Goal: Information Seeking & Learning: Learn about a topic

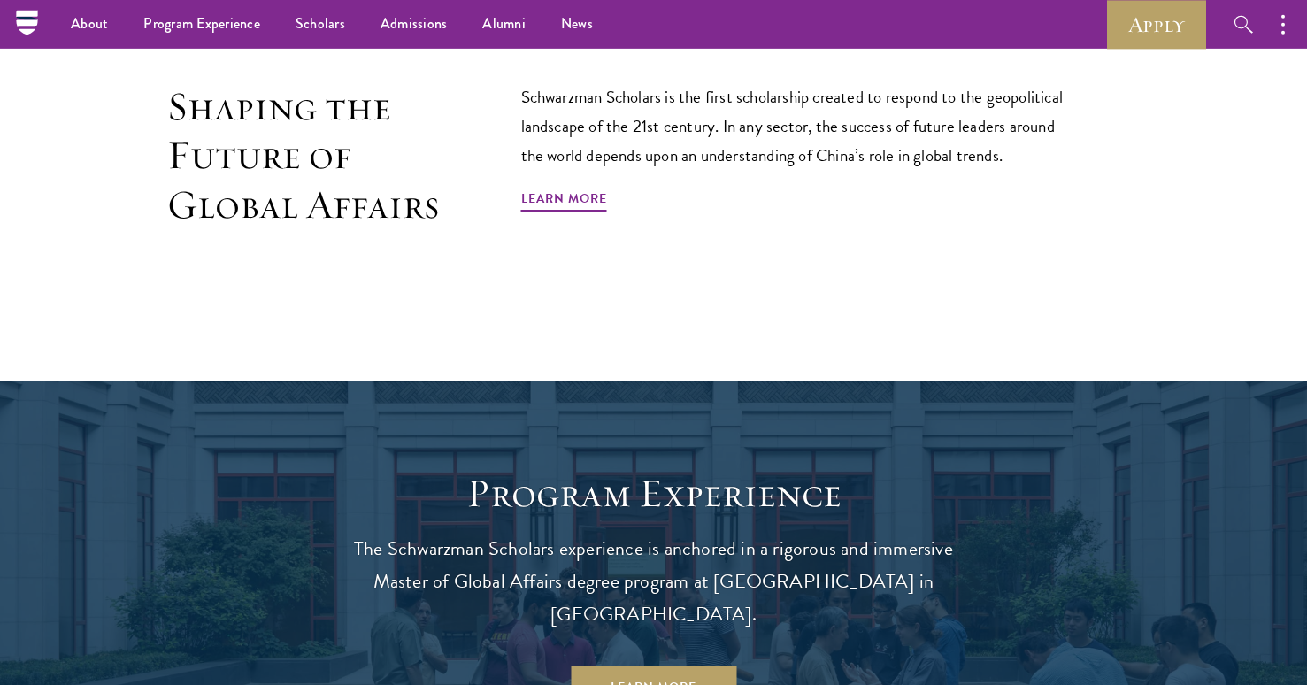
scroll to position [1154, 0]
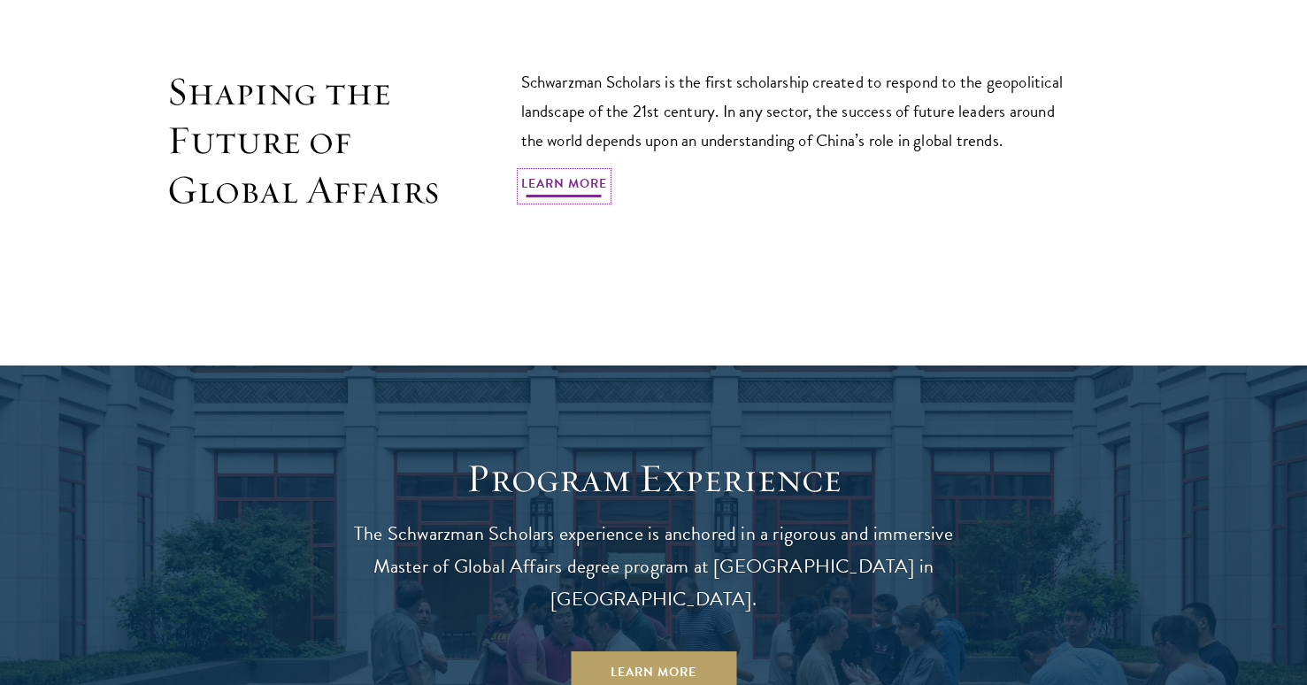
click at [582, 182] on link "Learn More" at bounding box center [564, 186] width 86 height 27
click at [675, 651] on link "Learn More" at bounding box center [654, 672] width 166 height 42
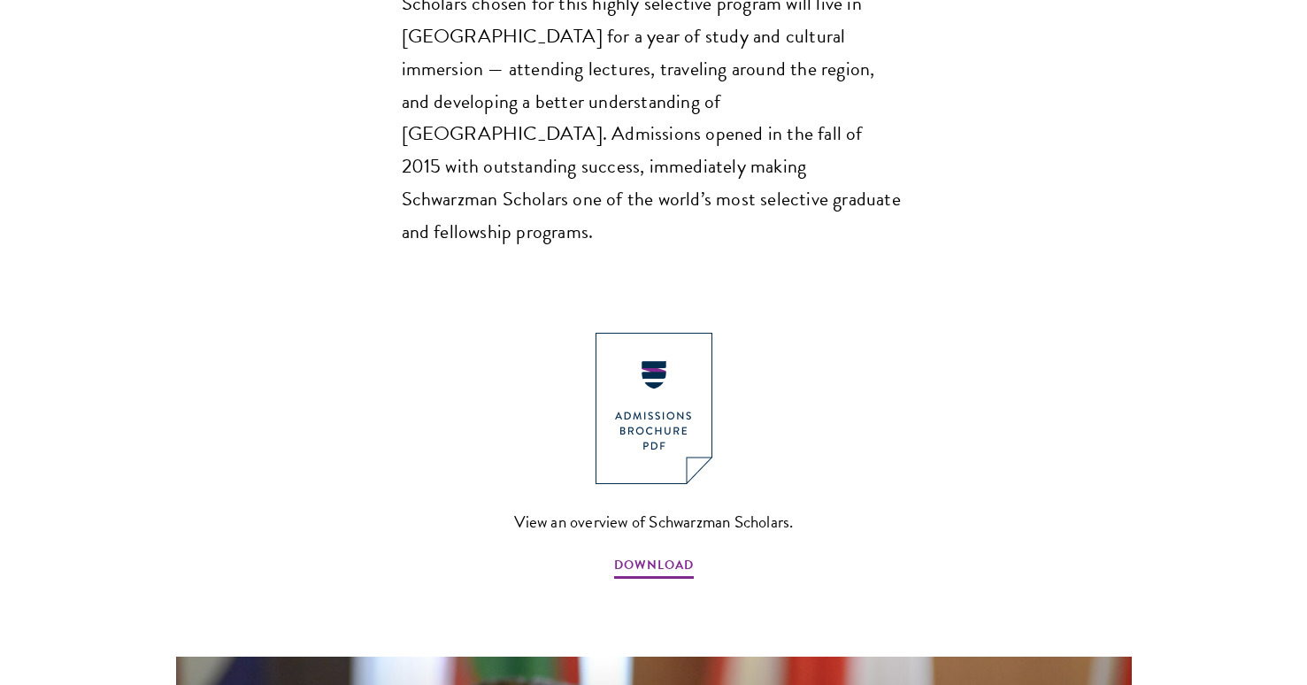
scroll to position [1746, 0]
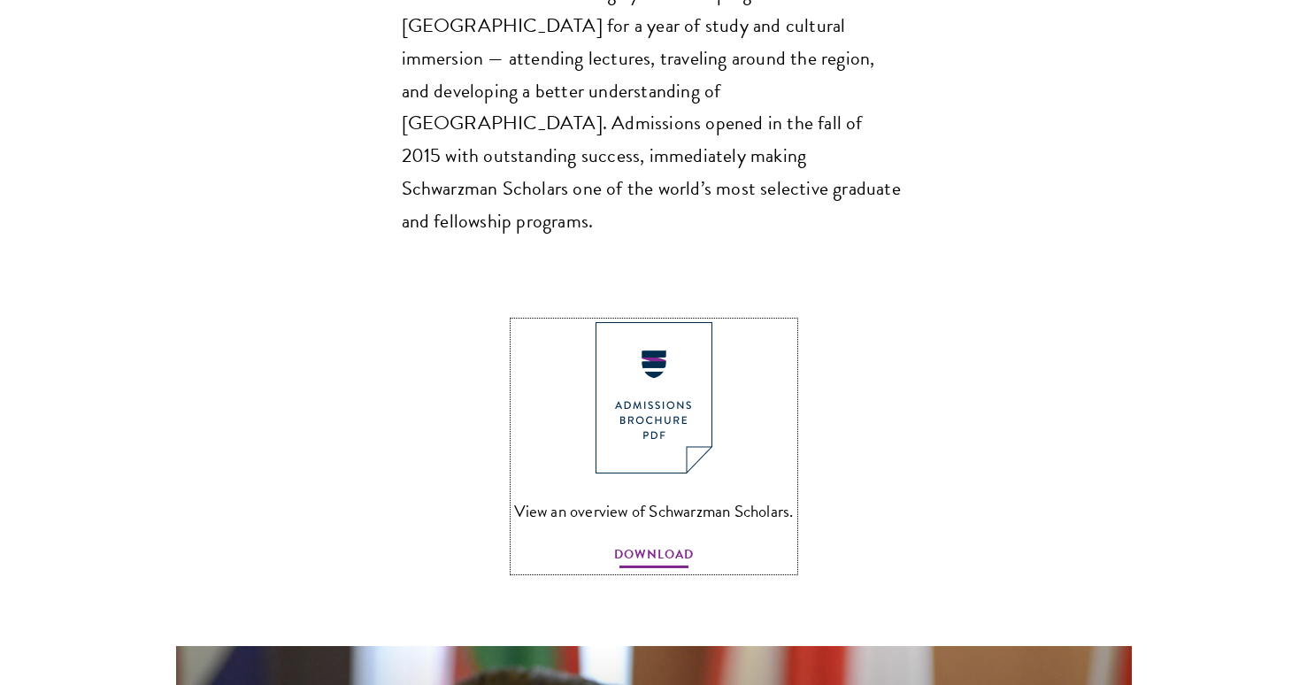
click at [658, 543] on span "DOWNLOAD" at bounding box center [654, 556] width 80 height 27
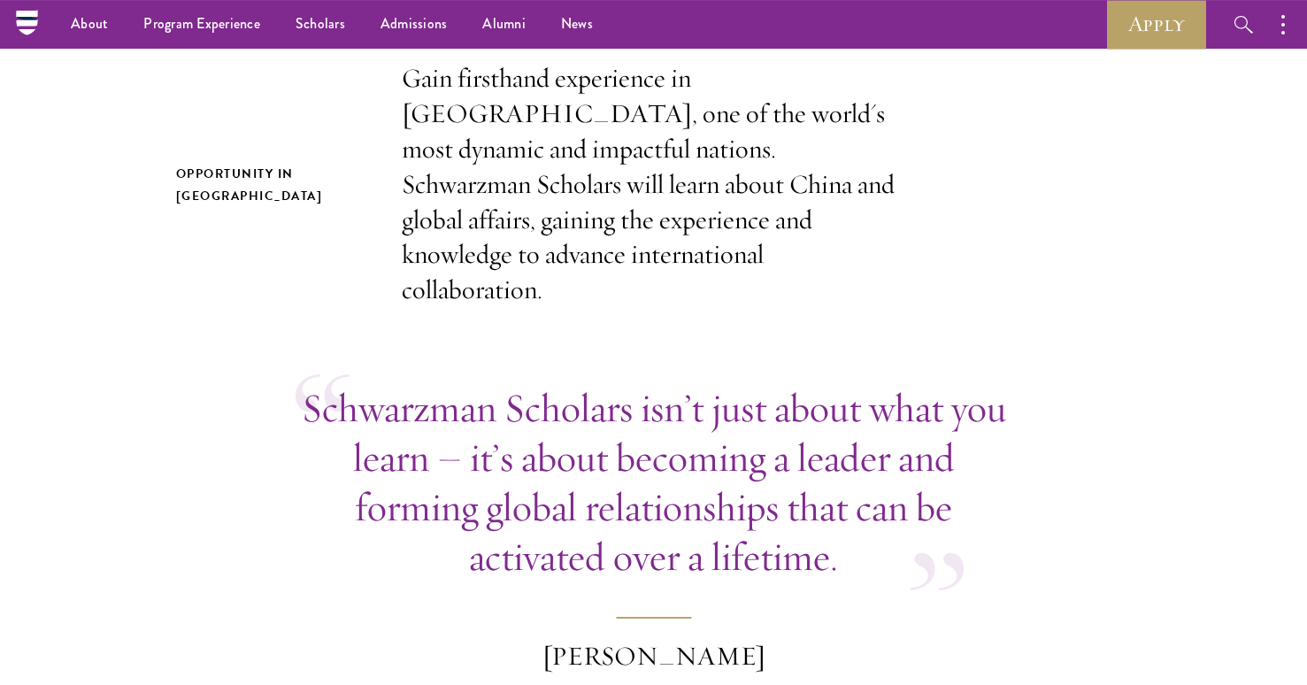
scroll to position [478, 0]
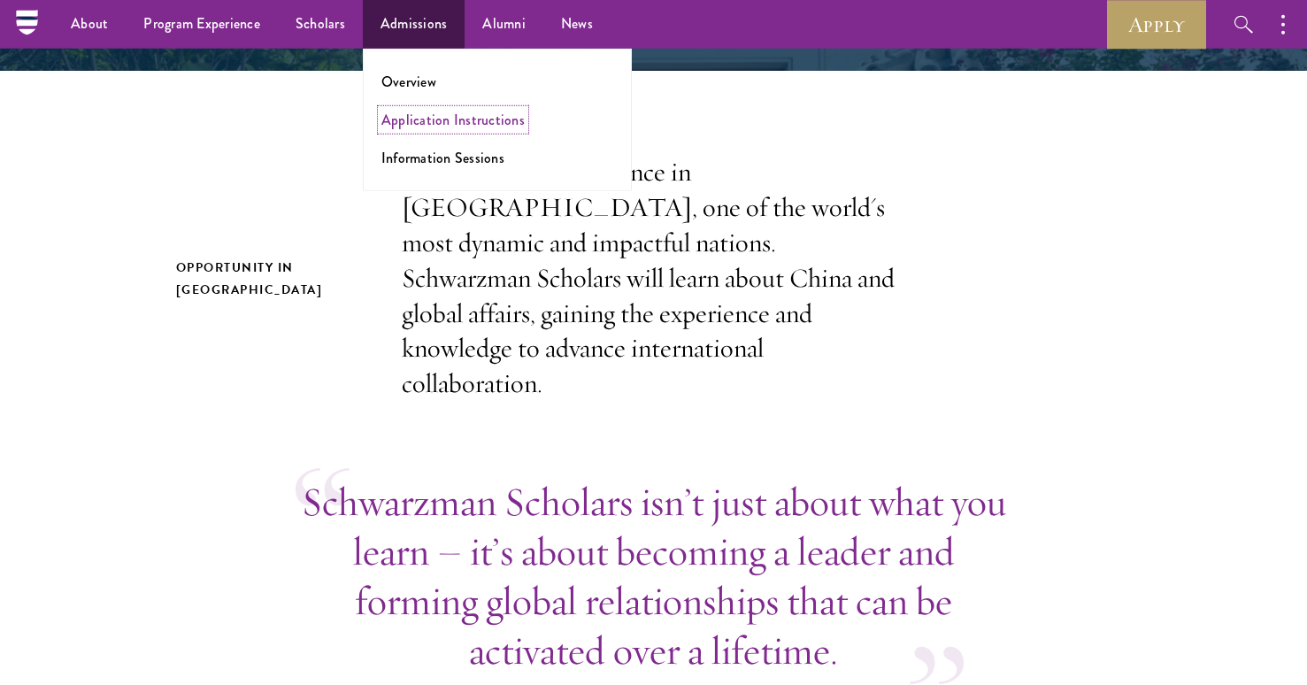
click at [429, 120] on link "Application Instructions" at bounding box center [452, 120] width 143 height 20
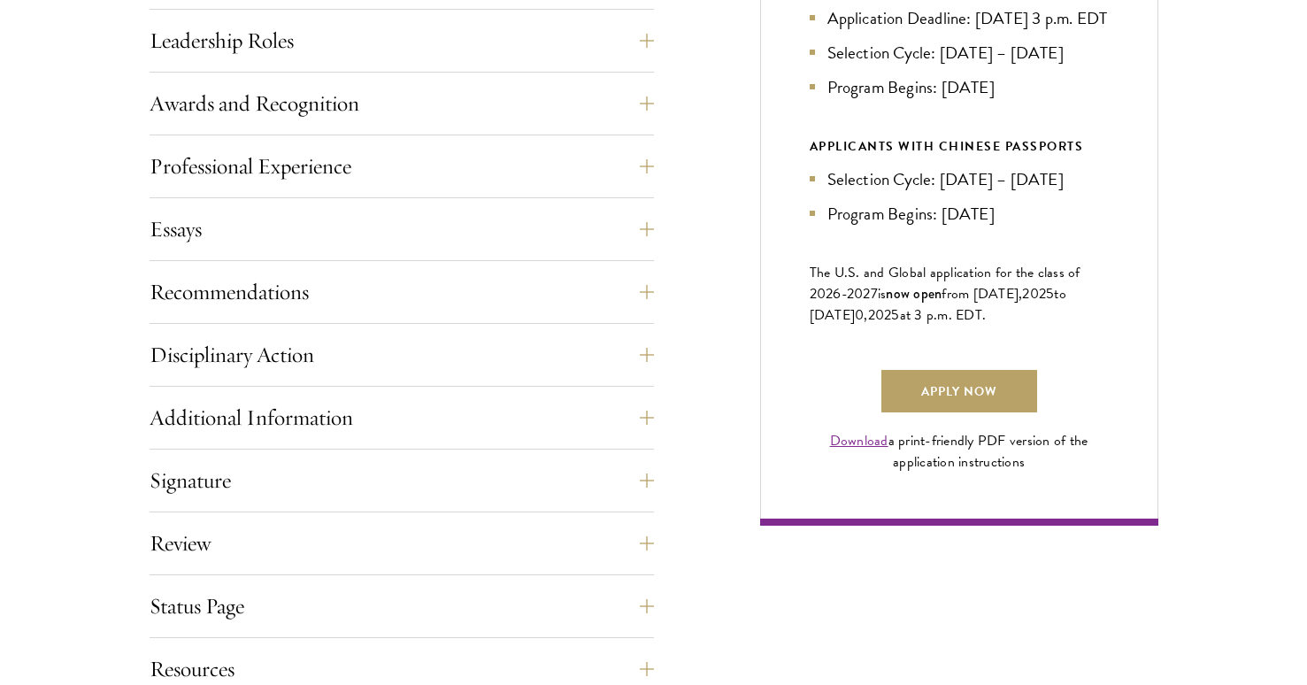
scroll to position [1080, 0]
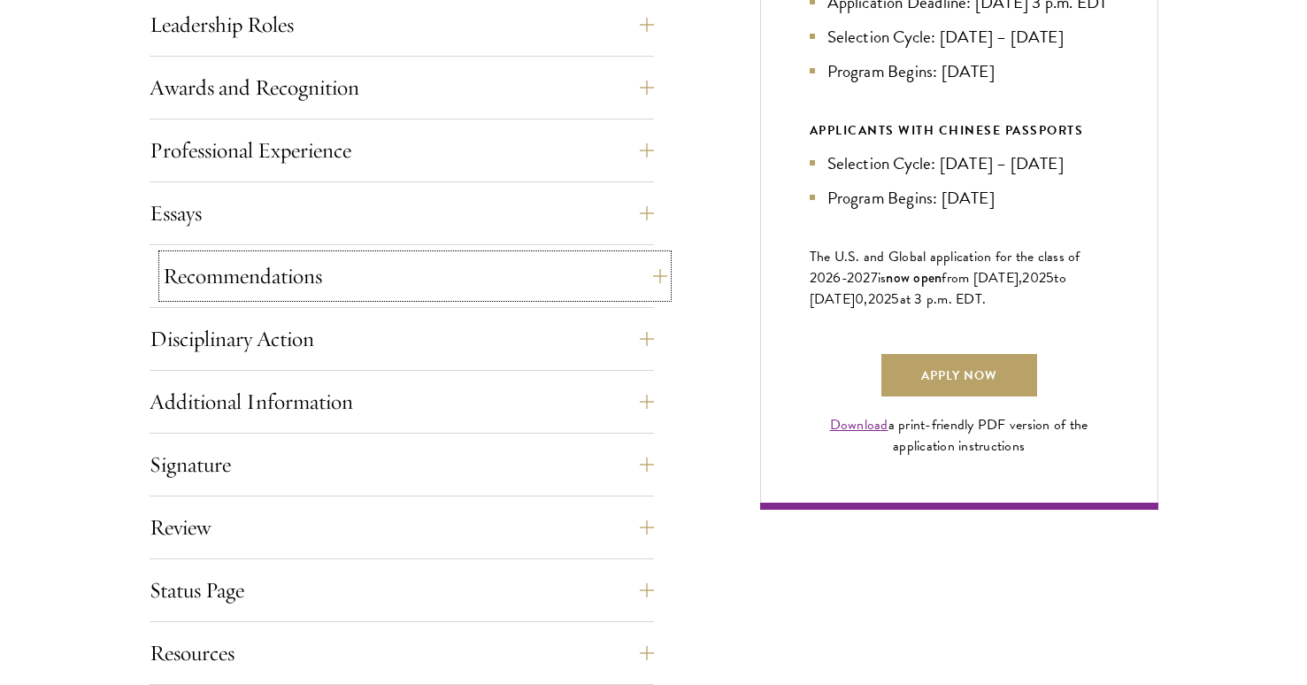
click at [642, 270] on button "Recommendations" at bounding box center [415, 276] width 504 height 42
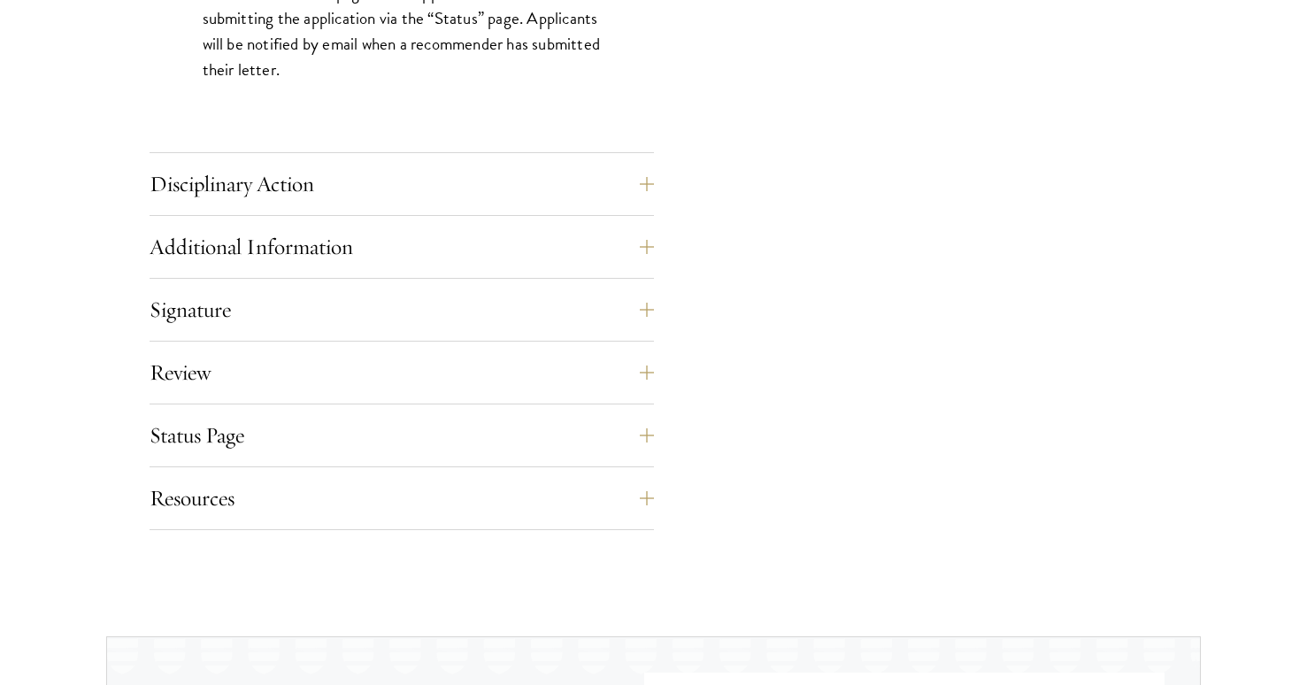
scroll to position [2699, 0]
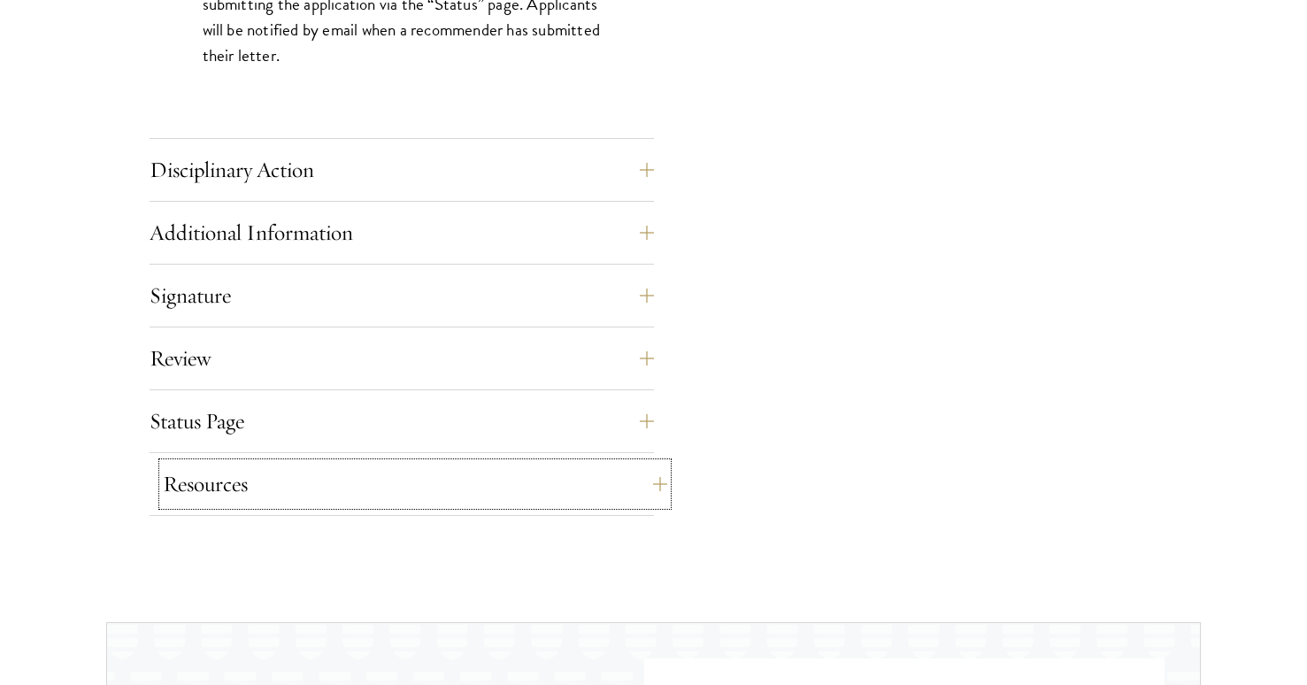
click at [637, 479] on button "Resources" at bounding box center [415, 484] width 504 height 42
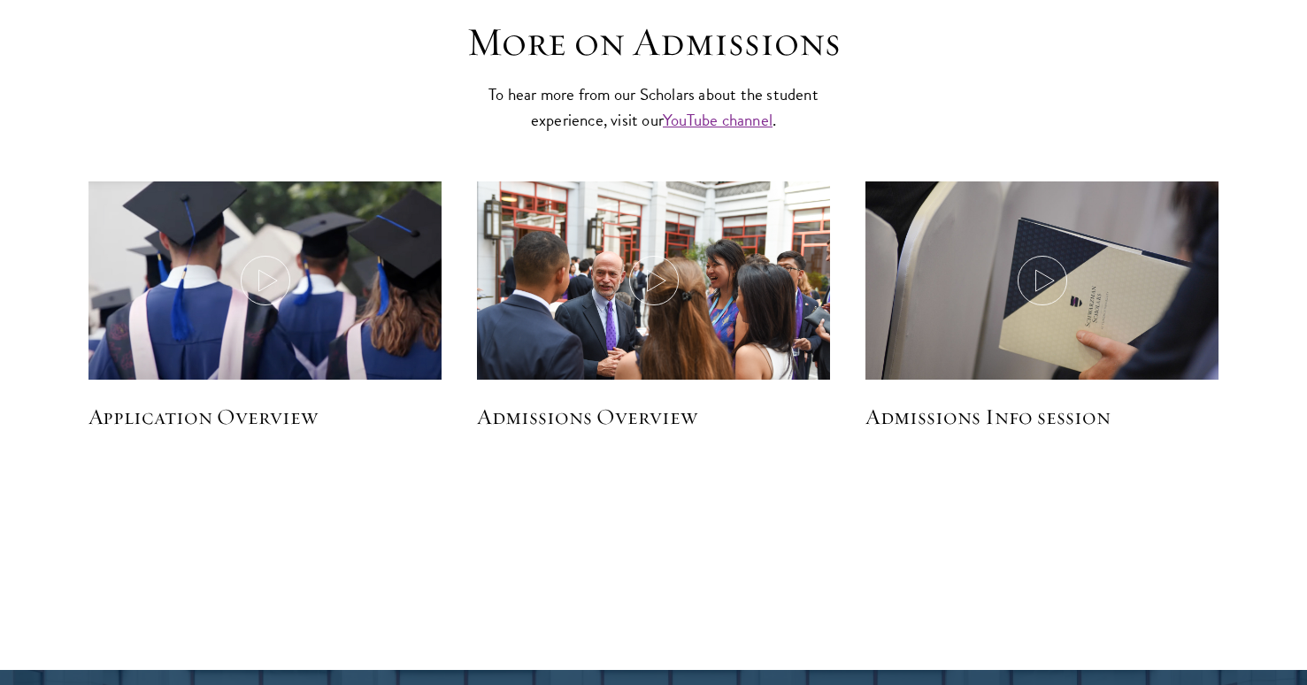
click at [226, 422] on h5 "Application Overview" at bounding box center [265, 416] width 353 height 30
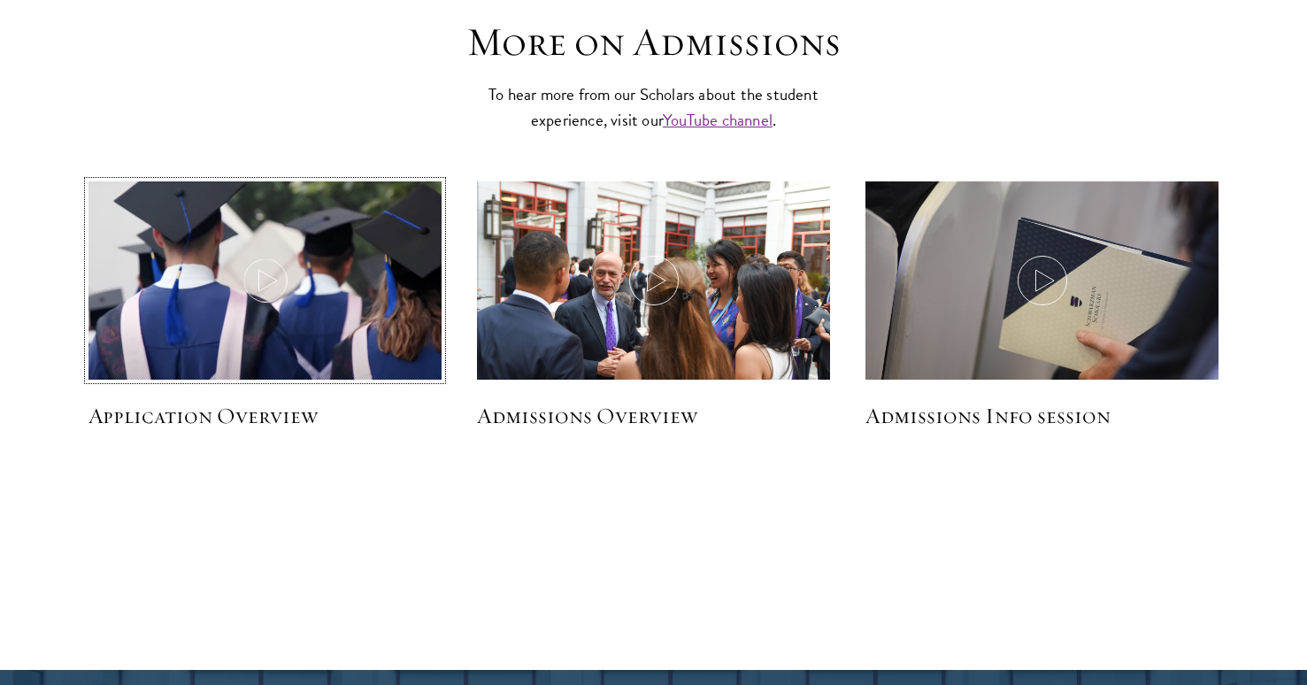
click at [258, 277] on icon at bounding box center [266, 281] width 50 height 50
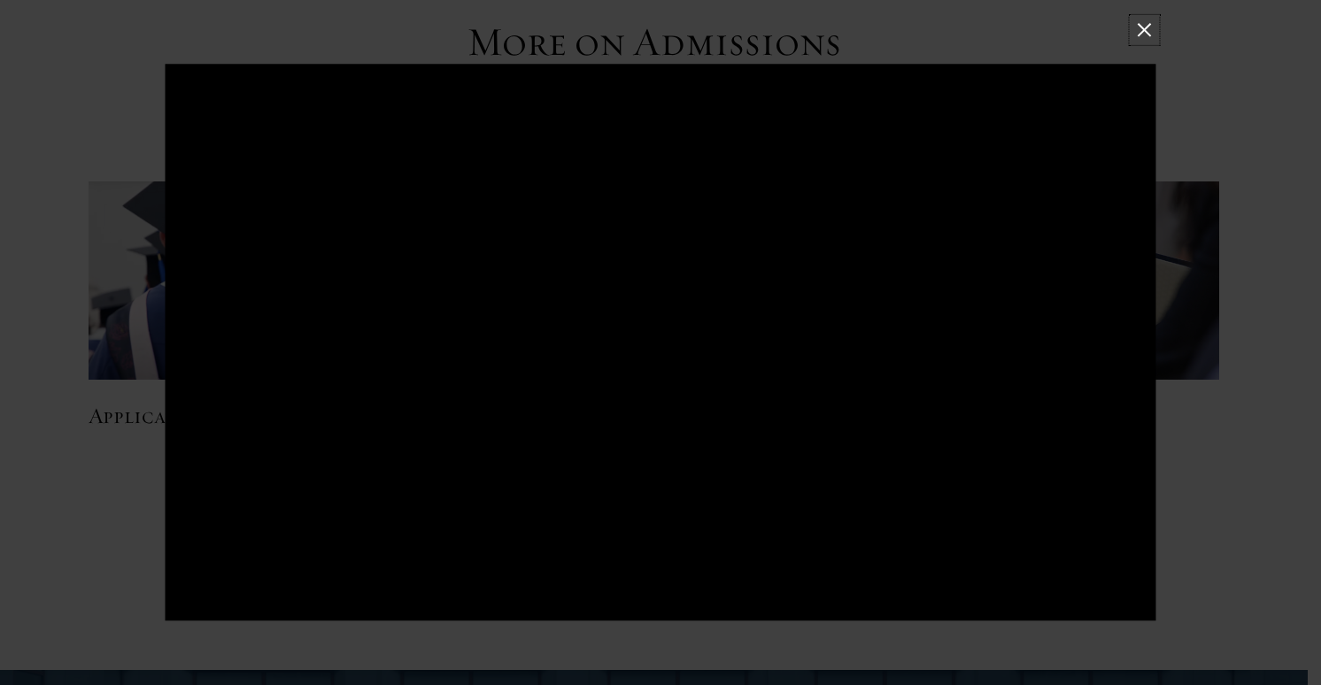
click at [1144, 27] on button at bounding box center [1143, 30] width 23 height 23
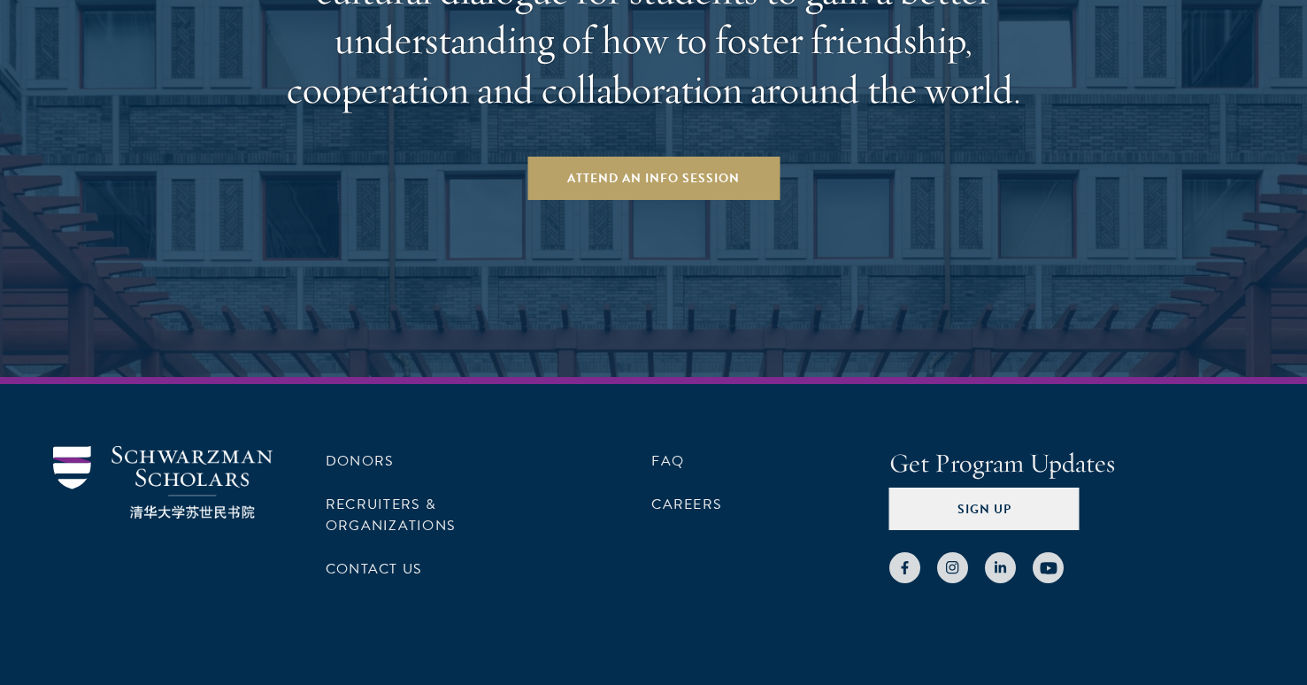
scroll to position [3744, 0]
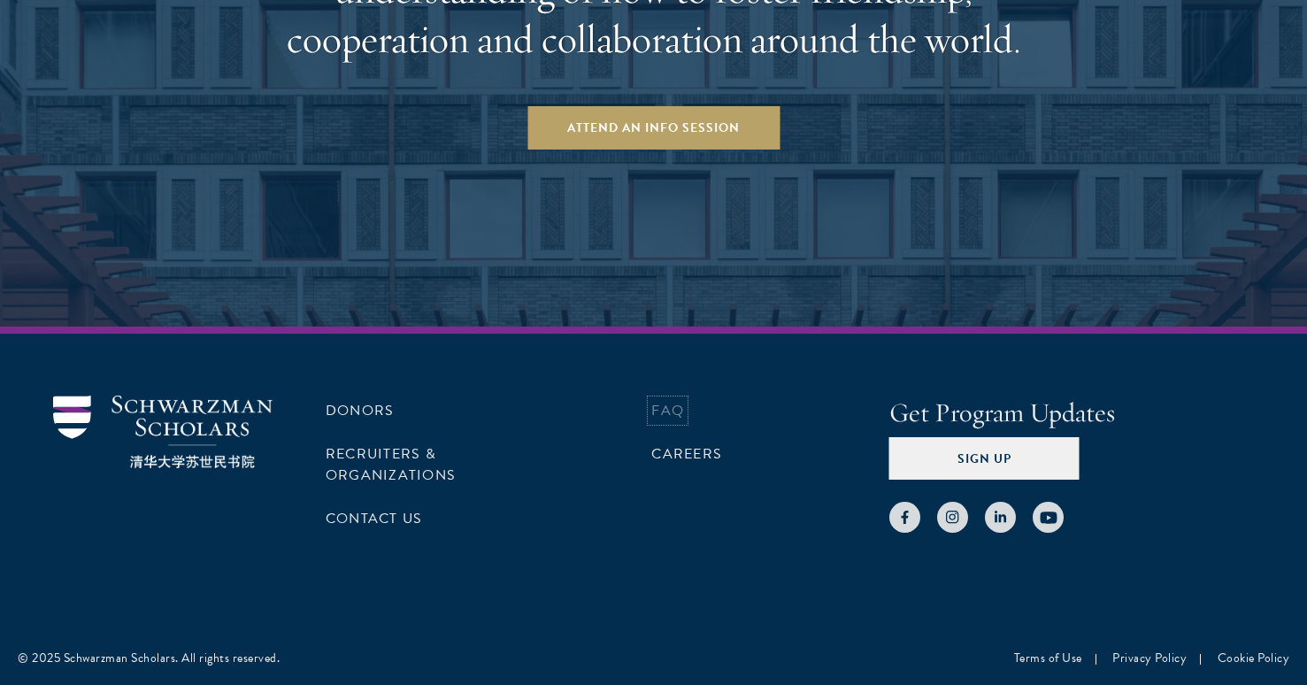
click at [682, 412] on link "FAQ" at bounding box center [667, 410] width 33 height 21
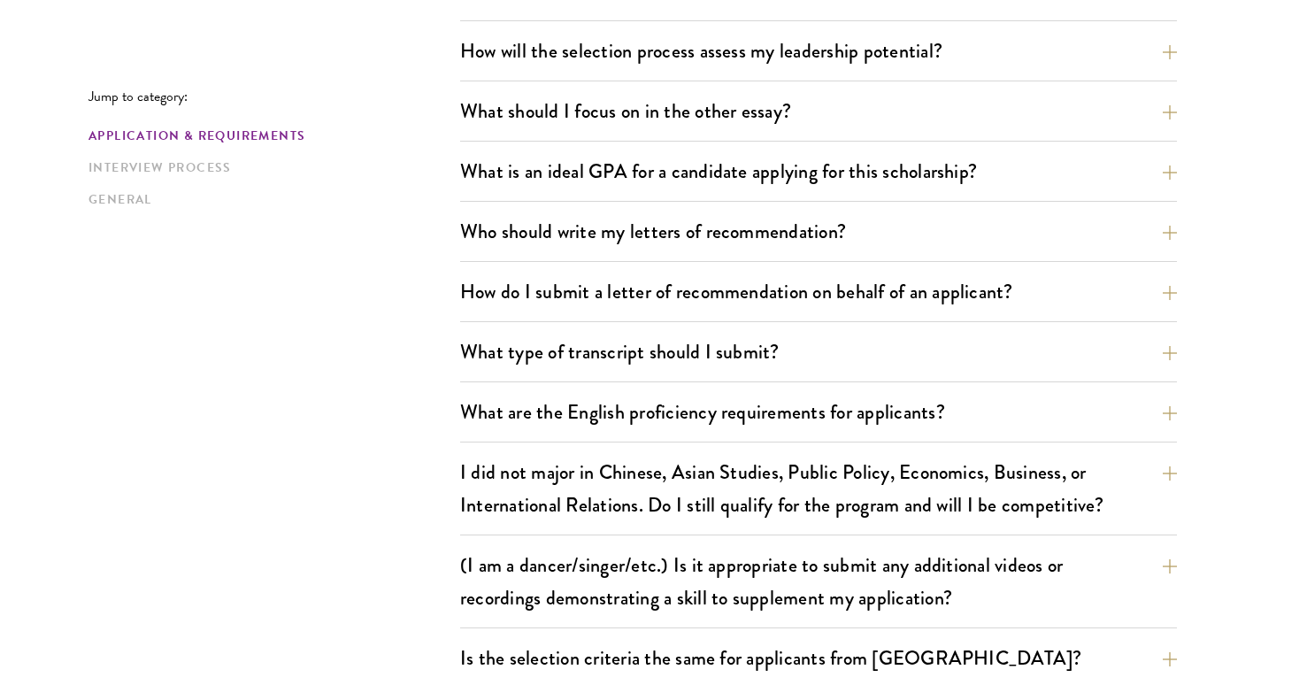
scroll to position [1123, 0]
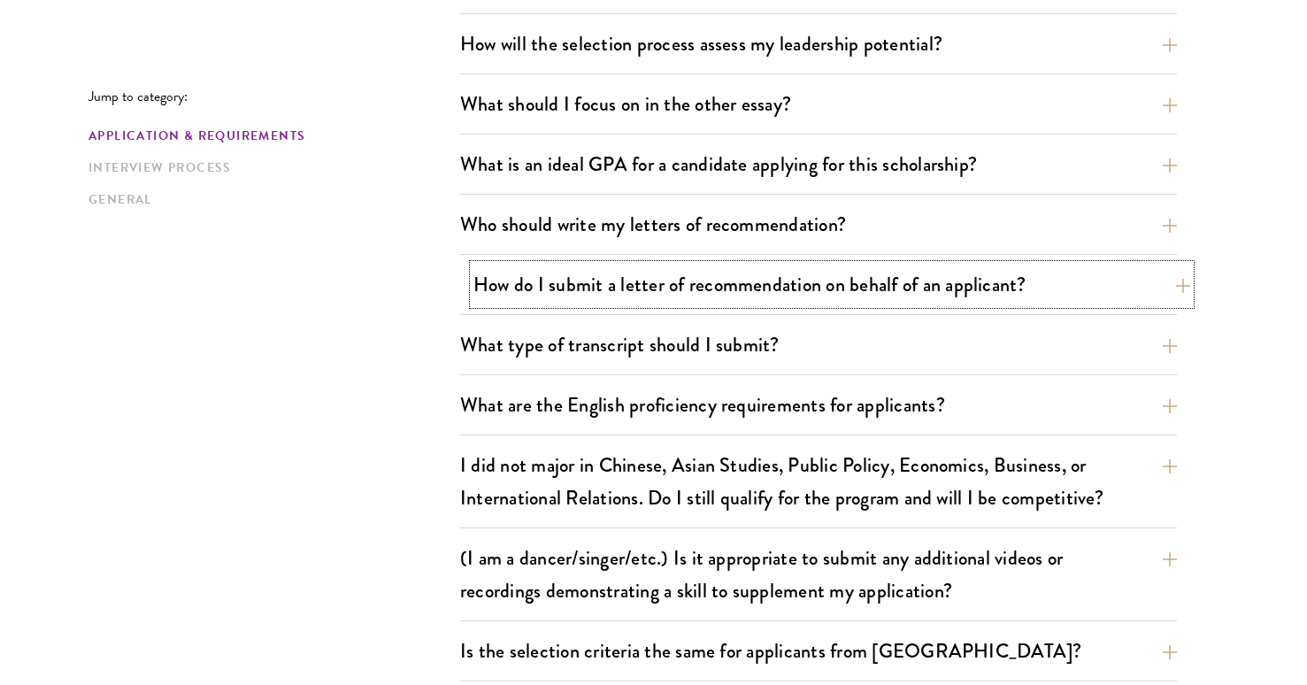
click at [1040, 278] on button "How do I submit a letter of recommendation on behalf of an applicant?" at bounding box center [832, 285] width 717 height 40
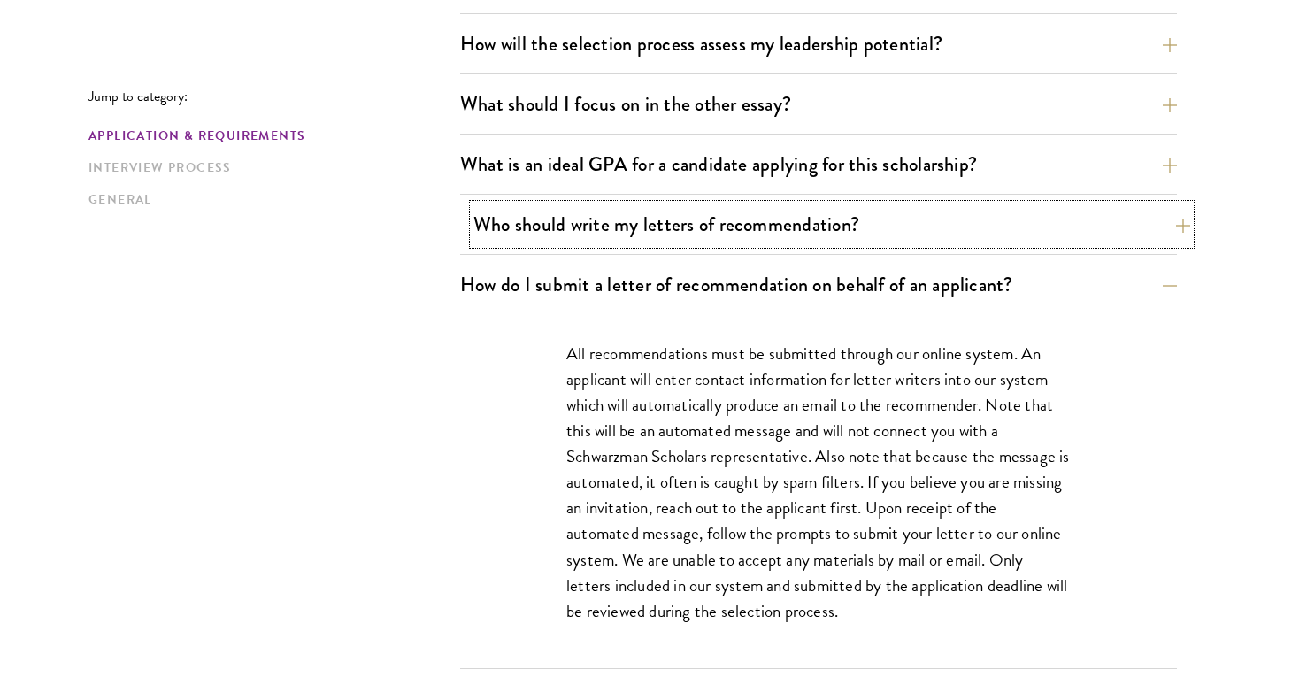
click at [1171, 224] on button "Who should write my letters of recommendation?" at bounding box center [832, 224] width 717 height 40
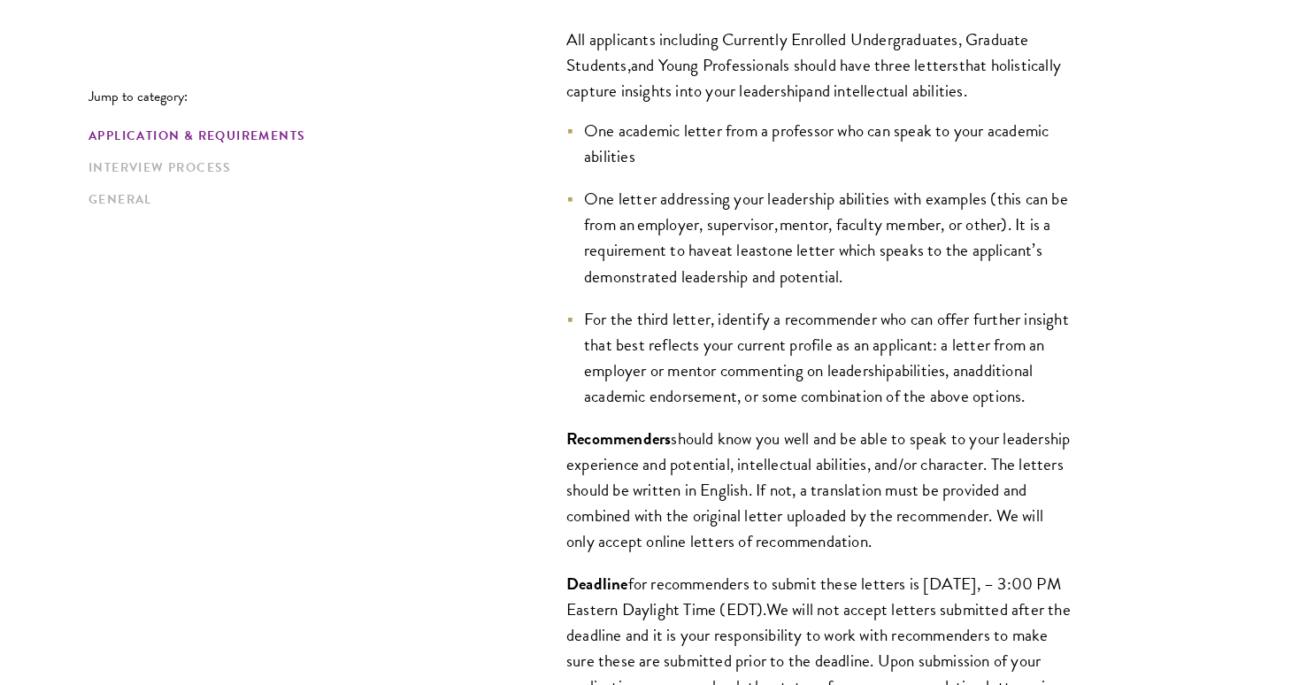
scroll to position [1401, 0]
